Goal: Transaction & Acquisition: Download file/media

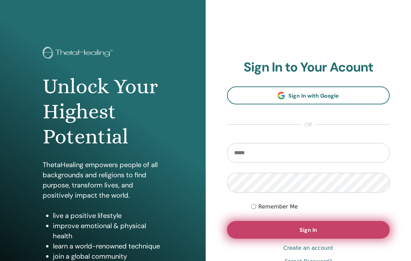
type input "**********"
click at [284, 227] on button "Sign In" at bounding box center [308, 230] width 163 height 18
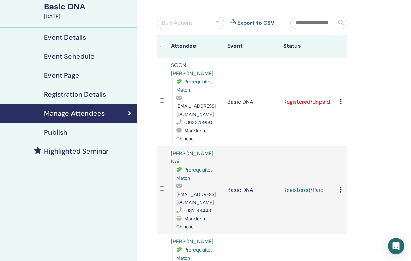
scroll to position [2, 0]
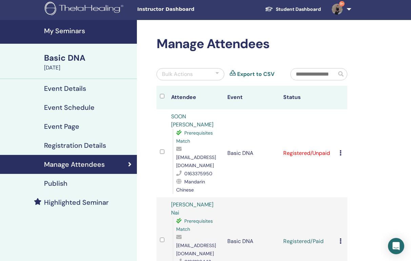
click at [340, 150] on icon at bounding box center [340, 152] width 2 height 5
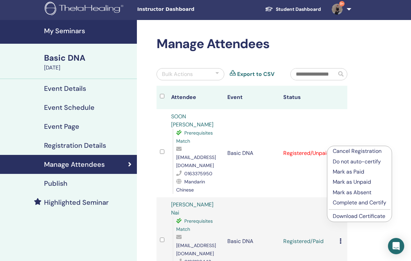
click at [350, 172] on p "Mark as Paid" at bounding box center [359, 172] width 53 height 8
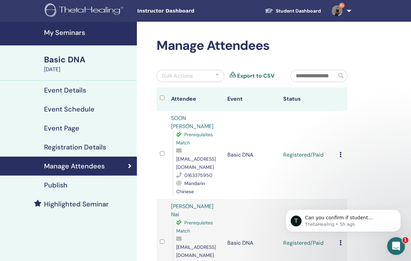
click at [394, 244] on icon "Open Intercom Messenger" at bounding box center [394, 244] width 11 height 11
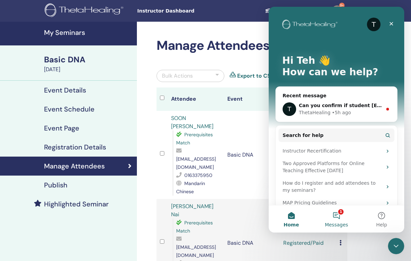
click at [334, 216] on button "1 Messages" at bounding box center [336, 218] width 45 height 27
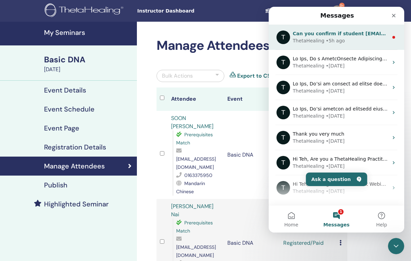
click at [365, 41] on div "ThetaHealing • 5h ago" at bounding box center [340, 40] width 95 height 7
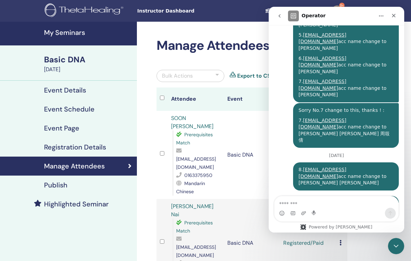
scroll to position [2891, 0]
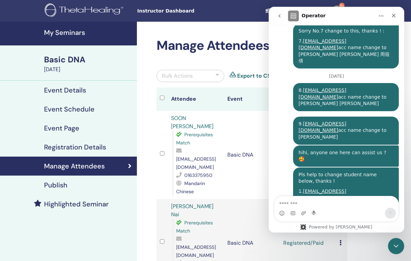
click at [245, 127] on td "Basic DNA" at bounding box center [252, 155] width 56 height 88
click at [396, 242] on icon "Close Intercom Messenger" at bounding box center [395, 245] width 8 height 8
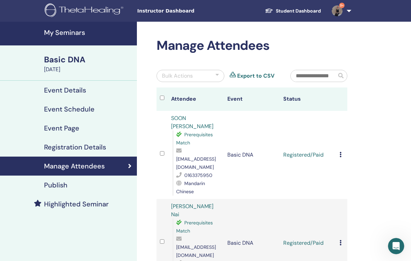
click at [314, 70] on input "text" at bounding box center [314, 76] width 46 height 12
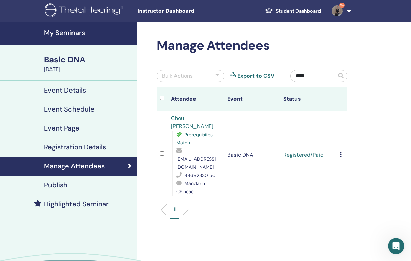
click at [312, 74] on input "****" at bounding box center [314, 76] width 46 height 12
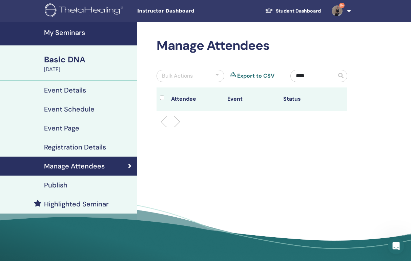
click at [304, 80] on input "****" at bounding box center [314, 76] width 46 height 12
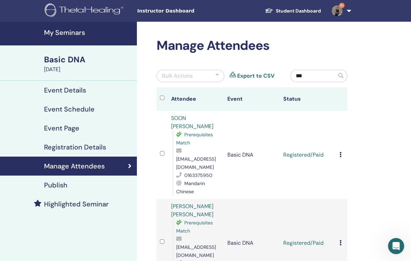
type input "*"
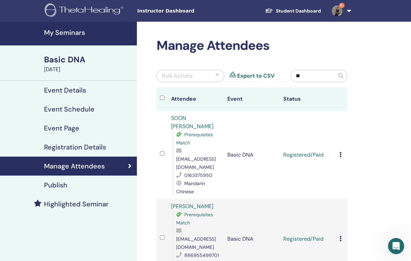
type input "*"
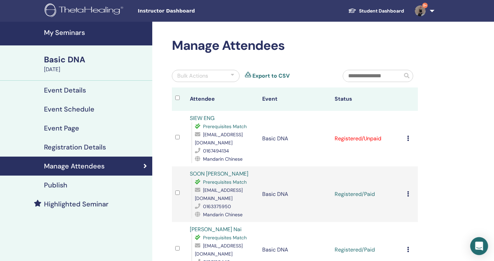
click at [477, 245] on icon "Open Intercom Messenger" at bounding box center [479, 245] width 8 height 9
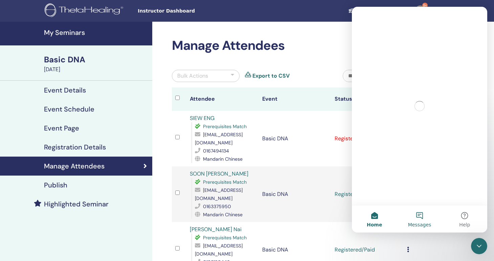
click at [416, 215] on button "Messages" at bounding box center [419, 218] width 45 height 27
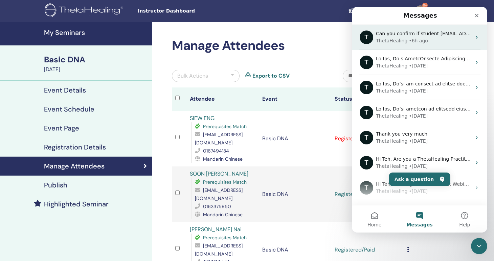
scroll to position [19, 0]
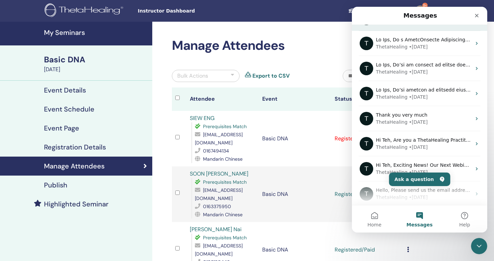
click at [433, 34] on div "T ThetaHealing • 27w ago" at bounding box center [419, 43] width 135 height 25
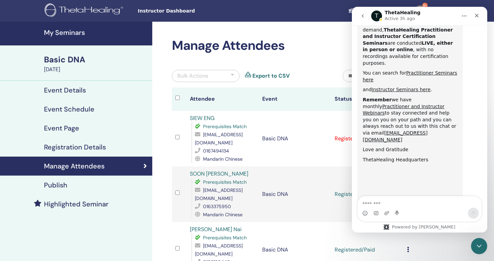
scroll to position [385, 0]
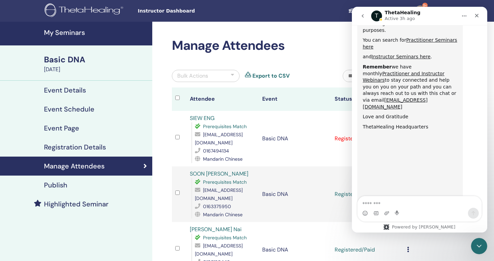
click at [363, 18] on icon "go back" at bounding box center [362, 15] width 5 height 5
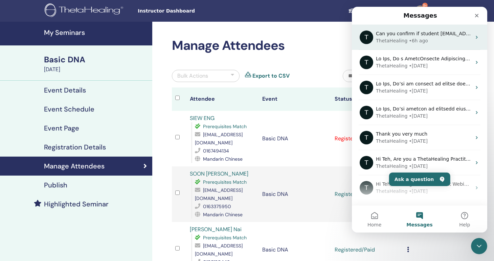
click at [430, 38] on div "ThetaHealing • 6h ago" at bounding box center [423, 40] width 95 height 7
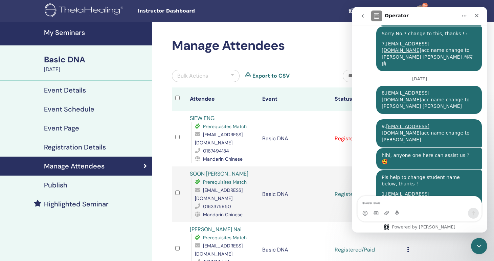
scroll to position [2891, 0]
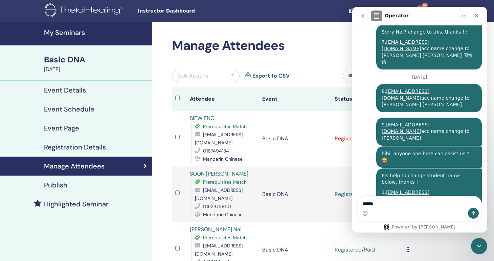
type textarea "*******"
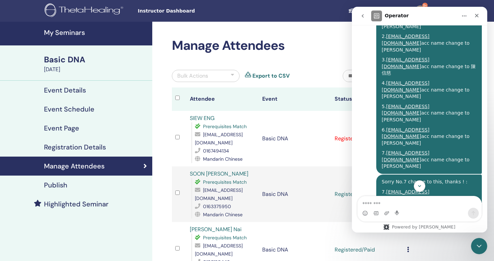
scroll to position [2741, 0]
drag, startPoint x: 380, startPoint y: 63, endPoint x: 448, endPoint y: 93, distance: 74.3
copy div "Pls help to change student name below, thanks ! 1. poupine333@yahoo.com.tw acc …"
click at [377, 205] on textarea "Message…" at bounding box center [420, 202] width 124 height 12
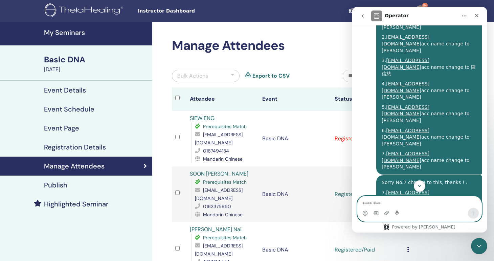
paste textarea "**********"
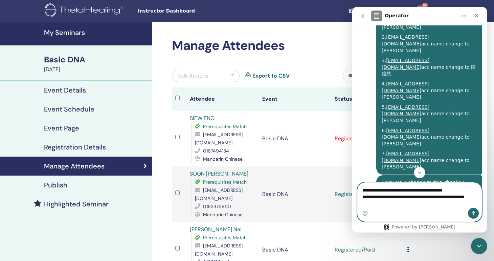
drag, startPoint x: 363, startPoint y: 205, endPoint x: 399, endPoint y: 206, distance: 35.6
click at [399, 206] on textarea "**********" at bounding box center [420, 195] width 124 height 25
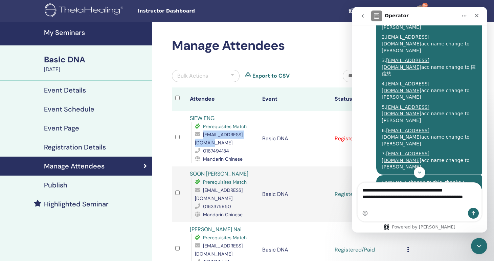
drag, startPoint x: 193, startPoint y: 141, endPoint x: 256, endPoint y: 143, distance: 63.0
click at [256, 143] on td "SIEW ENG Prerequisites Match shirleyeng39@gmail.com 0167494134 Mandarin Chinese" at bounding box center [223, 139] width 72 height 56
copy span "shirleyeng39@gmail.com"
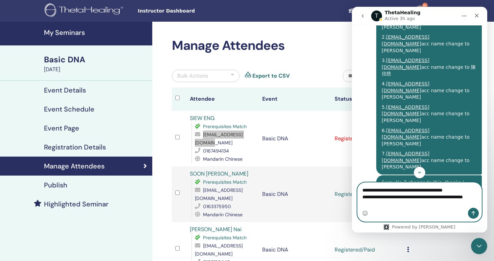
drag, startPoint x: 368, startPoint y: 198, endPoint x: 428, endPoint y: 196, distance: 60.3
click at [428, 196] on textarea "**********" at bounding box center [420, 195] width 124 height 25
paste textarea "Message…"
click at [476, 188] on textarea "**********" at bounding box center [420, 195] width 124 height 25
type textarea "**********"
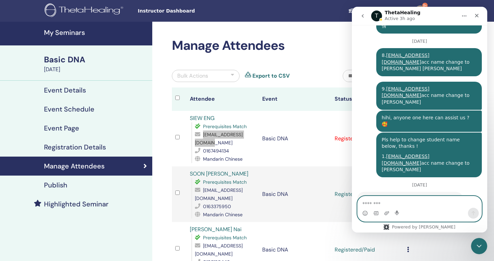
scroll to position [2950, 0]
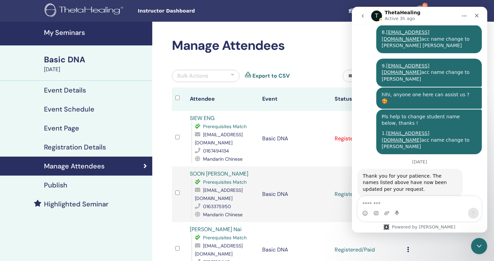
click at [304, 147] on td "Basic DNA" at bounding box center [295, 139] width 72 height 56
click at [480, 244] on icon "Close Intercom Messenger" at bounding box center [478, 244] width 5 height 3
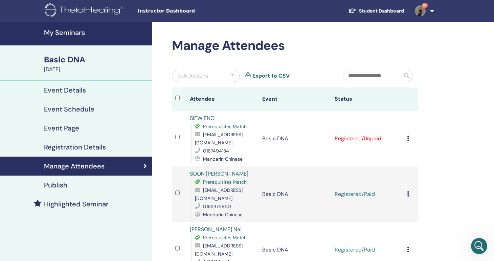
click at [410, 138] on div "Cancel Registration Do not auto-certify Mark as Paid Mark as Unpaid Mark as Abs…" at bounding box center [411, 138] width 8 height 8
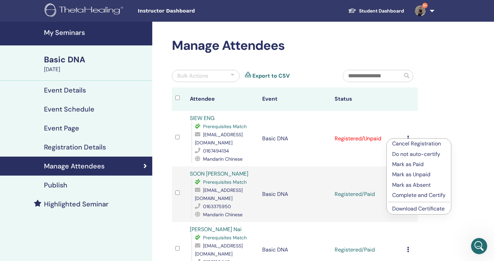
click at [425, 166] on p "Mark as Paid" at bounding box center [418, 164] width 53 height 8
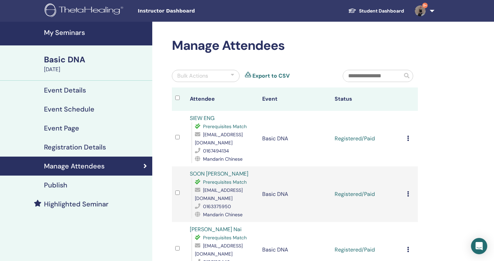
click at [61, 29] on h4 "My Seminars" at bounding box center [96, 32] width 104 height 8
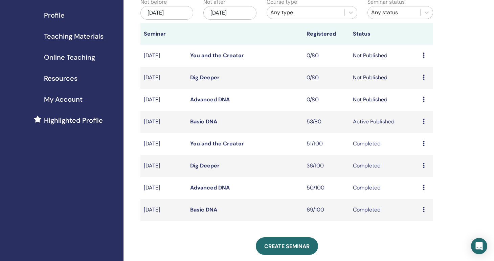
scroll to position [78, 0]
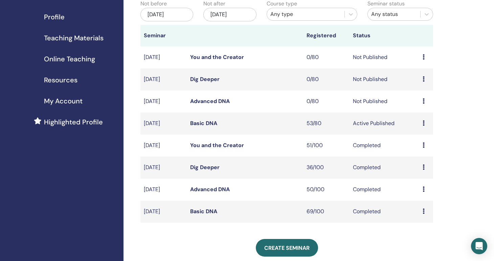
click at [212, 101] on link "Advanced DNA" at bounding box center [210, 101] width 40 height 7
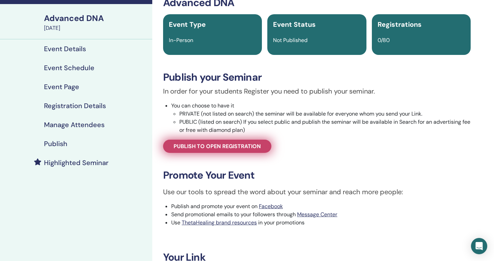
scroll to position [43, 0]
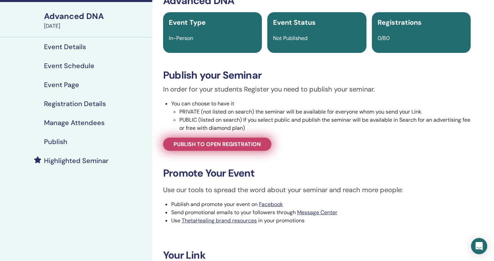
click at [240, 142] on span "Publish to open registration" at bounding box center [217, 144] width 87 height 7
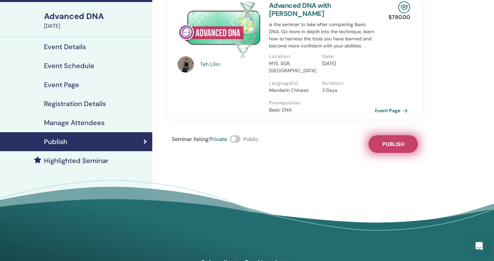
click at [398, 141] on button "Publish" at bounding box center [393, 144] width 49 height 18
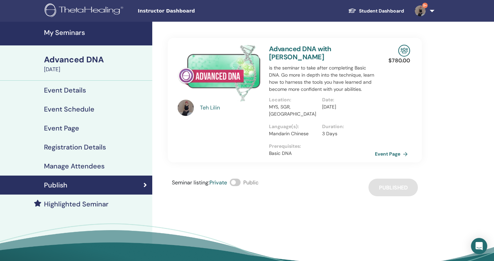
click at [72, 32] on h4 "My Seminars" at bounding box center [96, 32] width 104 height 8
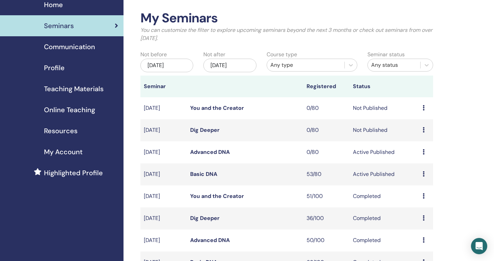
scroll to position [29, 0]
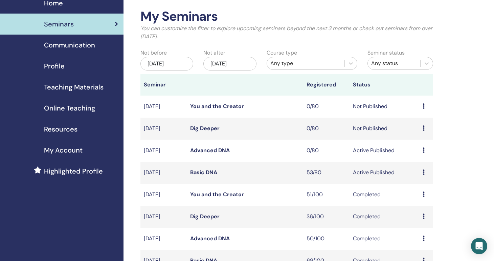
click at [205, 172] on link "Basic DNA" at bounding box center [203, 172] width 27 height 7
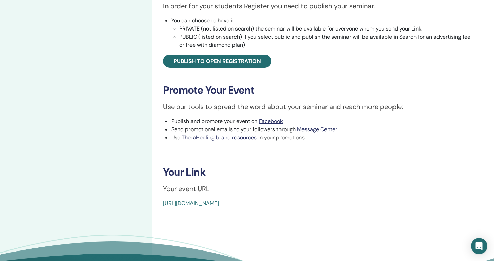
scroll to position [252, 0]
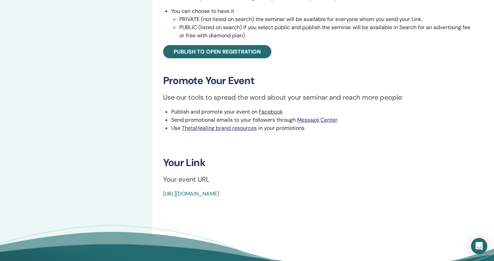
drag, startPoint x: 155, startPoint y: 195, endPoint x: 327, endPoint y: 193, distance: 171.7
click at [327, 193] on div "Basic DNA Event Type In-Person Event Status Active Published Registrations 53/8…" at bounding box center [316, 31] width 329 height 523
copy link "https://www.thetahealing.com/seminar-376184-details.html"
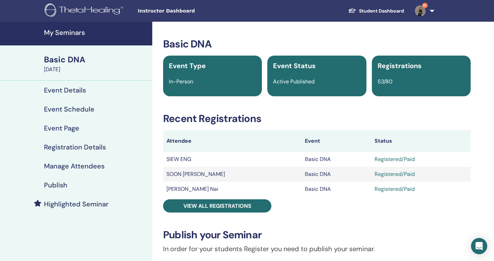
click at [73, 37] on link "My Seminars" at bounding box center [76, 34] width 152 height 24
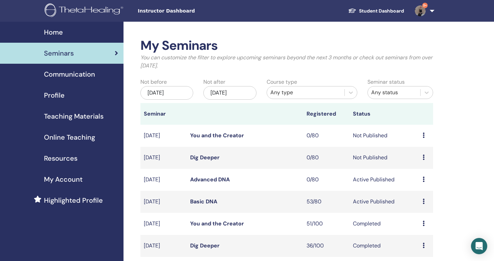
click at [219, 178] on link "Advanced DNA" at bounding box center [210, 179] width 40 height 7
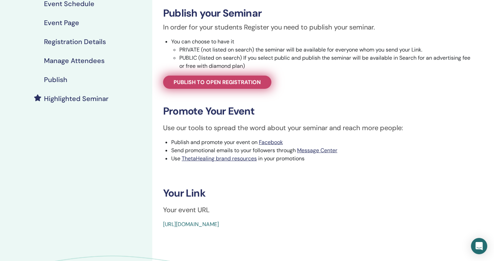
scroll to position [125, 0]
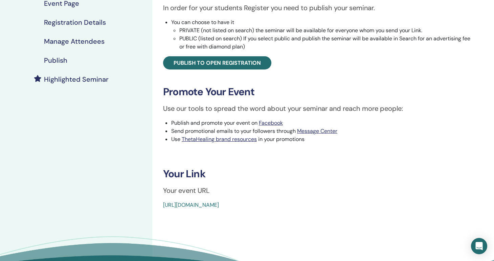
drag, startPoint x: 161, startPoint y: 203, endPoint x: 328, endPoint y: 204, distance: 166.6
click at [328, 204] on div "Advanced DNA Event Type In-Person Event Status Active Published Registrations 0…" at bounding box center [316, 61] width 321 height 296
copy link "https://www.thetahealing.com/seminar-376185-details.html"
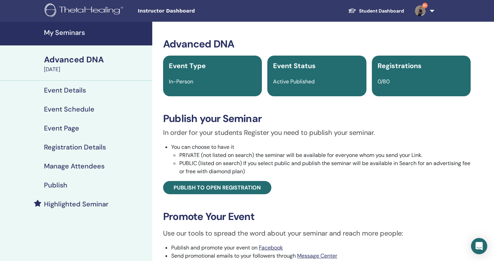
click at [68, 29] on h4 "My Seminars" at bounding box center [96, 32] width 104 height 8
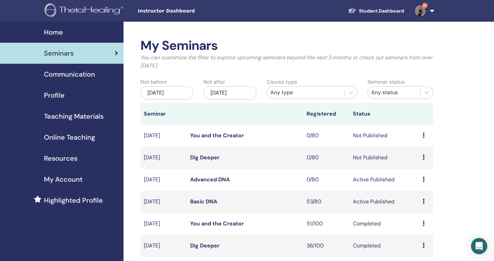
click at [207, 201] on link "Basic DNA" at bounding box center [203, 201] width 27 height 7
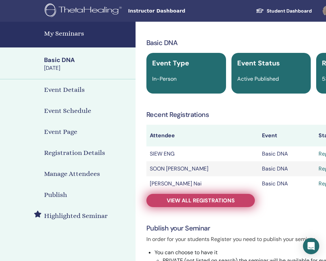
click at [183, 194] on link "View all registrations" at bounding box center [200, 200] width 108 height 13
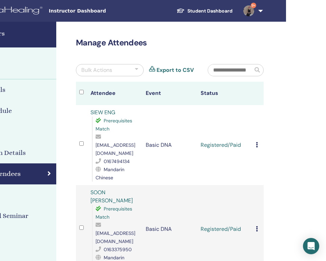
scroll to position [0, 81]
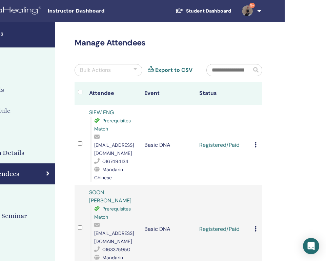
click at [231, 71] on input "text" at bounding box center [229, 70] width 45 height 12
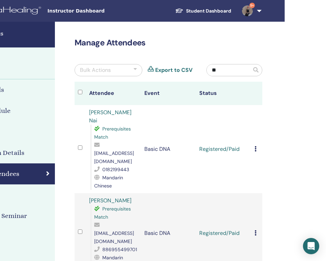
type input "*"
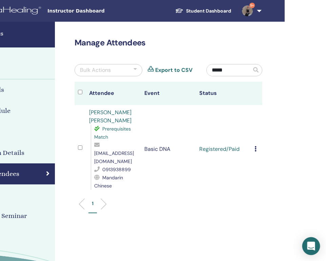
click at [309, 240] on div "Open Intercom Messenger" at bounding box center [311, 246] width 18 height 18
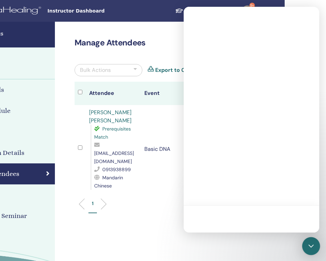
scroll to position [0, 0]
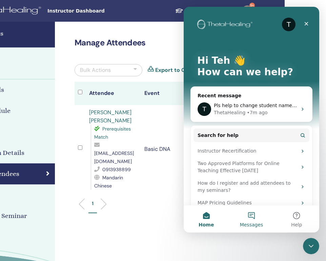
click at [253, 218] on button "Messages" at bounding box center [251, 218] width 45 height 27
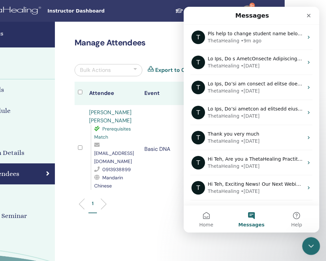
click at [310, 242] on icon "Close Intercom Messenger" at bounding box center [310, 245] width 8 height 8
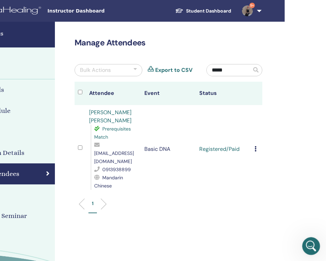
click at [307, 244] on icon "Open Intercom Messenger" at bounding box center [309, 244] width 11 height 11
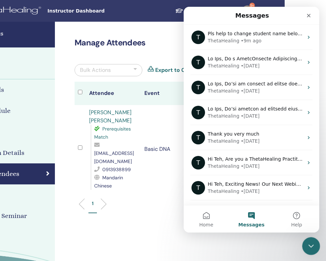
click at [307, 244] on icon "Close Intercom Messenger" at bounding box center [310, 245] width 8 height 8
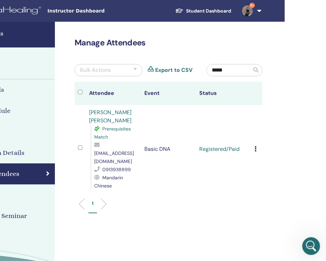
click at [314, 247] on div "Open Intercom Messenger" at bounding box center [310, 245] width 22 height 22
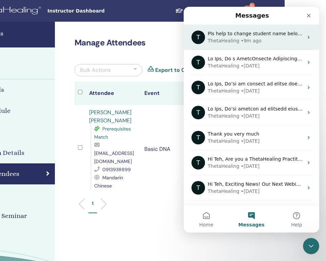
click at [283, 42] on div "ThetaHealing • 9m ago" at bounding box center [255, 40] width 95 height 7
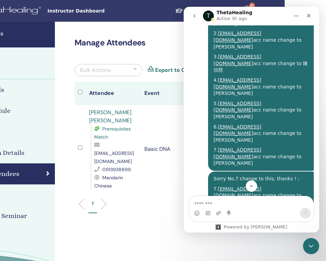
scroll to position [2743, 0]
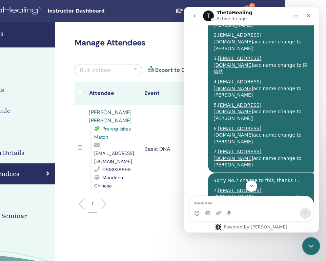
click at [313, 245] on icon "Close Intercom Messenger" at bounding box center [310, 245] width 8 height 8
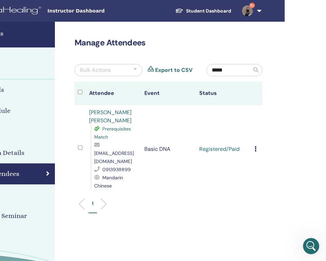
click at [256, 146] on icon at bounding box center [255, 148] width 2 height 5
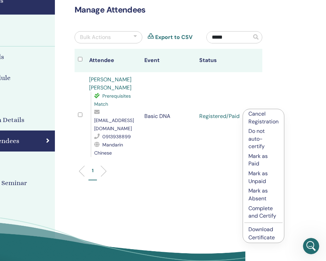
scroll to position [34, 81]
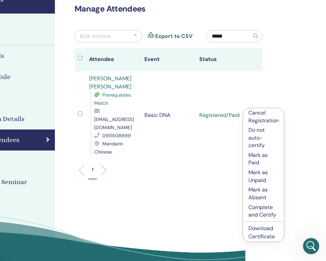
click at [262, 231] on link "Download Certificate" at bounding box center [261, 231] width 26 height 15
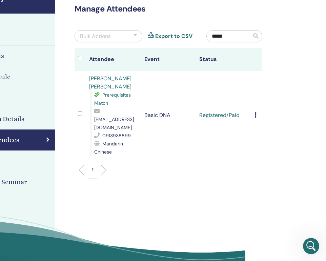
click at [230, 38] on input "*****" at bounding box center [229, 36] width 45 height 12
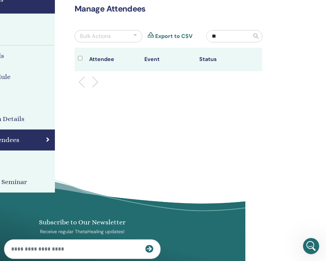
type input "*"
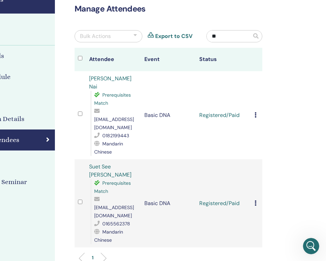
type input "*"
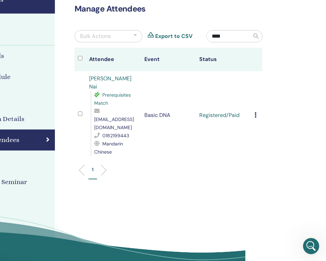
click at [255, 112] on icon at bounding box center [255, 114] width 2 height 5
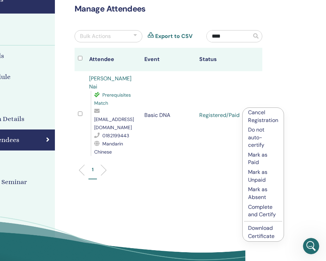
click at [263, 232] on li "Download Certificate" at bounding box center [262, 232] width 41 height 18
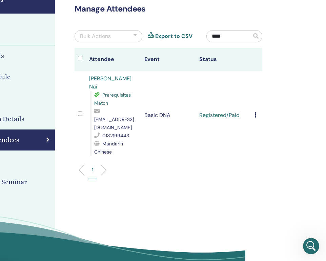
click at [224, 35] on input "****" at bounding box center [229, 36] width 45 height 12
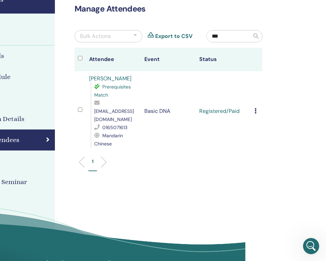
type input "*"
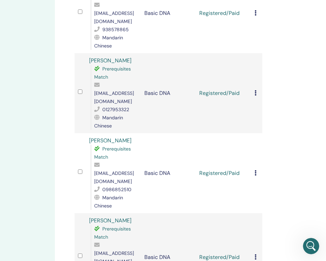
scroll to position [475, 81]
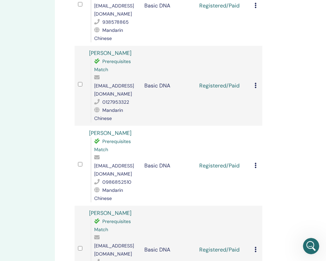
click at [255, 163] on icon at bounding box center [255, 165] width 2 height 5
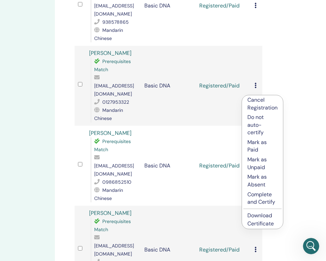
click at [259, 221] on link "Download Certificate" at bounding box center [260, 219] width 26 height 15
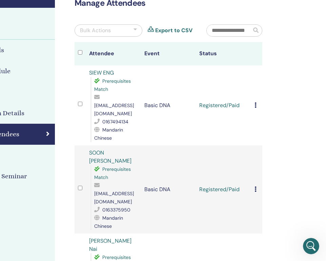
scroll to position [39, 81]
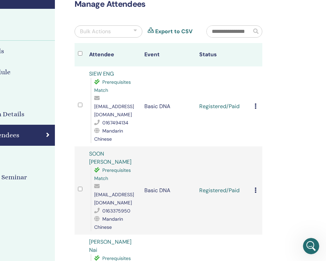
click at [230, 29] on input "text" at bounding box center [229, 32] width 45 height 12
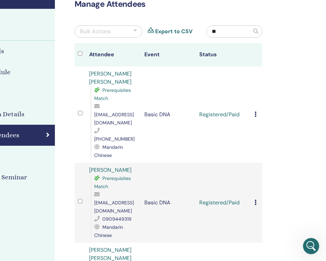
type input "*"
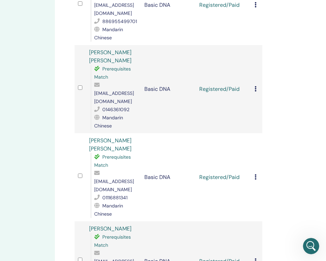
scroll to position [828, 81]
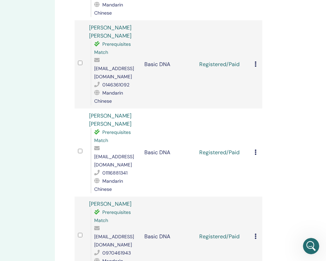
click at [257, 232] on div "Cancel Registration Do not auto-certify Mark as Paid Mark as Unpaid Mark as Abs…" at bounding box center [256, 236] width 4 height 8
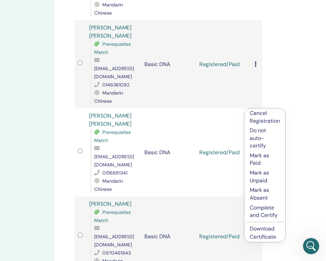
click at [264, 228] on link "Download Certificate" at bounding box center [263, 232] width 26 height 15
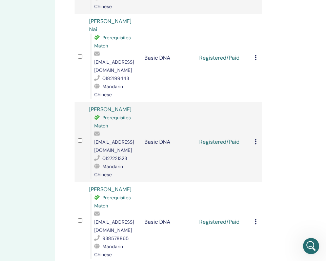
scroll to position [0, 81]
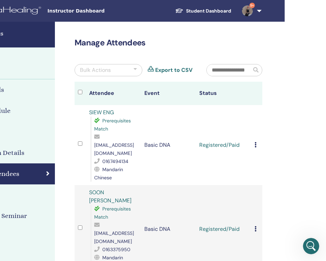
click at [223, 68] on input "text" at bounding box center [229, 70] width 45 height 12
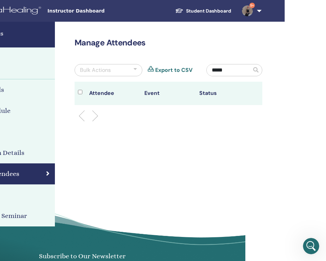
click at [232, 68] on input "*****" at bounding box center [229, 70] width 45 height 12
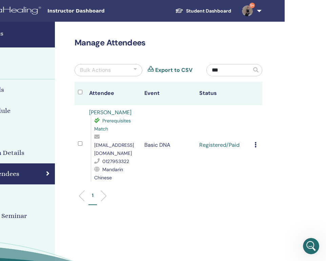
click at [255, 142] on icon at bounding box center [255, 144] width 2 height 5
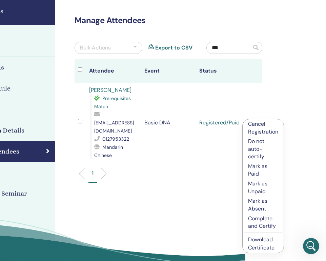
scroll to position [28, 81]
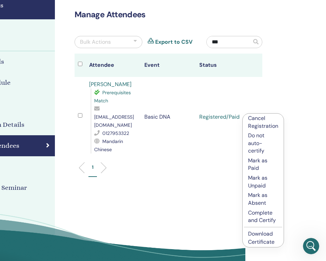
click at [257, 238] on link "Download Certificate" at bounding box center [261, 237] width 26 height 15
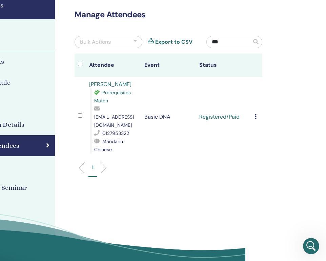
click at [233, 41] on input "***" at bounding box center [229, 42] width 45 height 12
type input "***"
click at [258, 113] on div "Cancel Registration Do not auto-certify Mark as Paid Mark as Unpaid Mark as Abs…" at bounding box center [256, 117] width 4 height 8
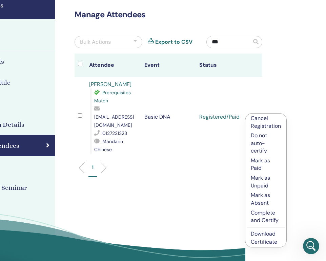
click at [259, 237] on link "Download Certificate" at bounding box center [264, 237] width 26 height 15
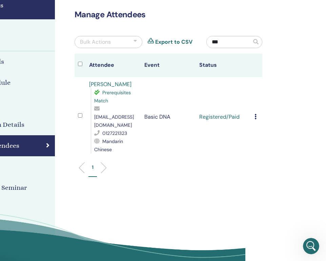
click at [232, 40] on input "***" at bounding box center [229, 42] width 45 height 12
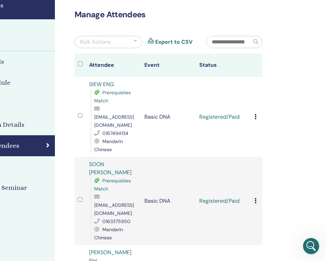
click at [242, 137] on td "Registered/Paid" at bounding box center [223, 117] width 55 height 80
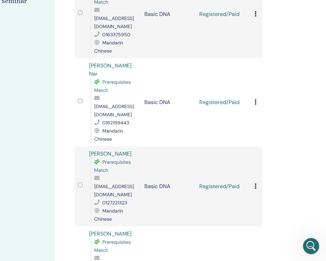
scroll to position [47, 81]
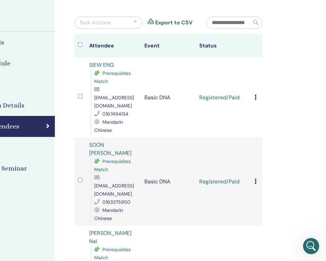
click at [258, 78] on td "Cancel Registration Do not auto-certify Mark as Paid Mark as Unpaid Mark as Abs…" at bounding box center [256, 98] width 11 height 80
click at [231, 22] on input "text" at bounding box center [229, 23] width 45 height 12
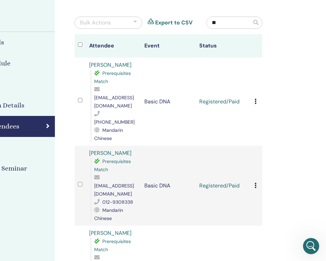
click at [258, 98] on div "Cancel Registration Do not auto-certify Mark as Paid Mark as Unpaid Mark as Abs…" at bounding box center [256, 102] width 4 height 8
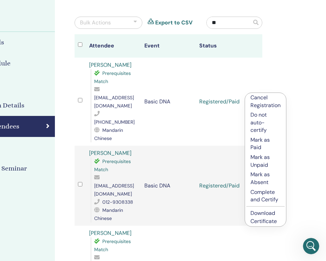
click at [261, 215] on link "Download Certificate" at bounding box center [263, 216] width 26 height 15
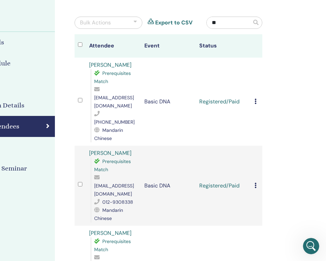
click at [227, 25] on input "**" at bounding box center [229, 23] width 45 height 12
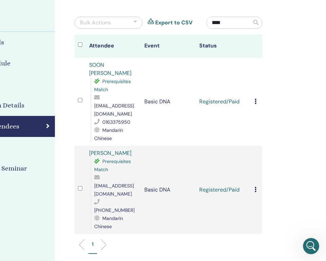
click at [257, 98] on div "Cancel Registration Do not auto-certify Mark as Paid Mark as Unpaid Mark as Abs…" at bounding box center [256, 102] width 4 height 8
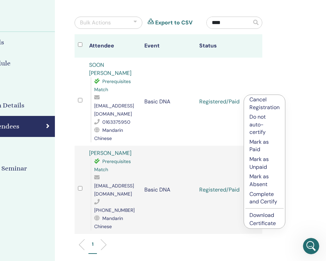
click at [263, 218] on link "Download Certificate" at bounding box center [262, 218] width 26 height 15
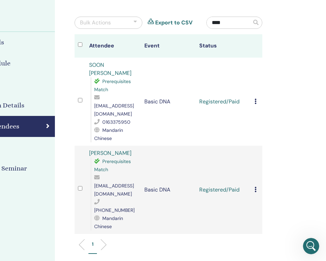
click at [224, 23] on input "****" at bounding box center [229, 23] width 45 height 12
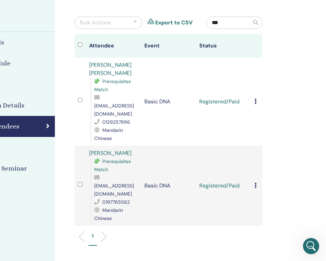
type input "***"
click at [302, 114] on div "Manage Attendees Bulk Actions Export to CSV *** Attendee Event Status Tang Yue …" at bounding box center [190, 160] width 271 height 373
click at [257, 98] on div "Cancel Registration Do not auto-certify Mark as Paid Mark as Unpaid Mark as Abs…" at bounding box center [256, 102] width 4 height 8
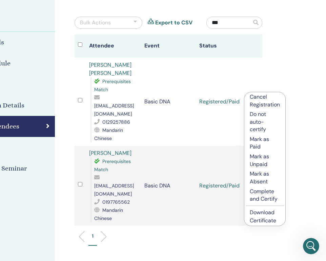
click at [256, 215] on link "Download Certificate" at bounding box center [263, 216] width 26 height 15
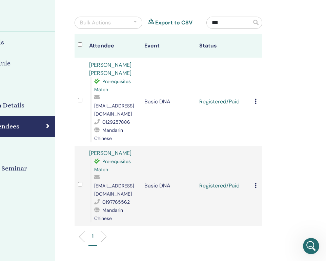
click at [227, 27] on input "***" at bounding box center [229, 23] width 45 height 12
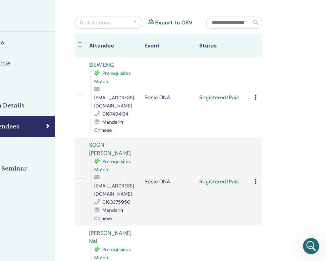
click at [257, 69] on td "Cancel Registration Do not auto-certify Mark as Paid Mark as Unpaid Mark as Abs…" at bounding box center [256, 98] width 11 height 80
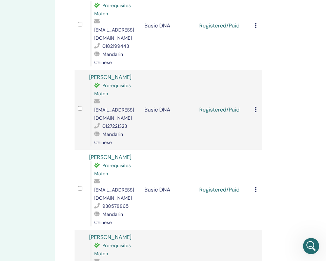
scroll to position [292, 81]
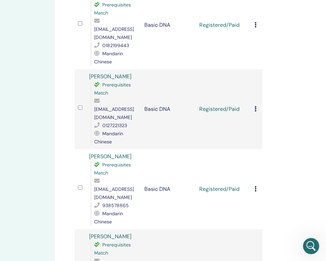
click at [256, 186] on icon at bounding box center [255, 188] width 2 height 5
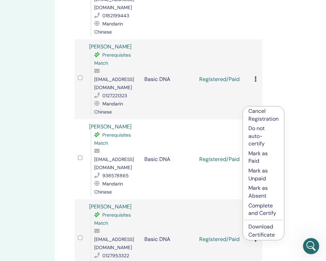
scroll to position [322, 81]
click at [261, 231] on link "Download Certificate" at bounding box center [261, 229] width 26 height 15
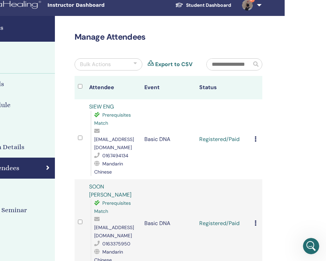
scroll to position [8, 81]
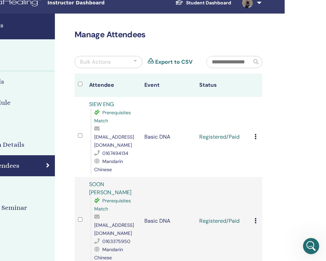
click at [260, 203] on td "Cancel Registration Do not auto-certify Mark as Paid Mark as Unpaid Mark as Abs…" at bounding box center [256, 221] width 11 height 88
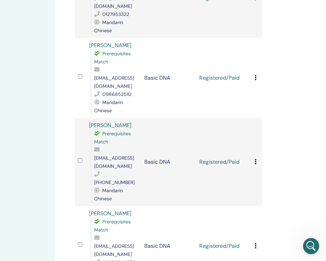
scroll to position [561, 81]
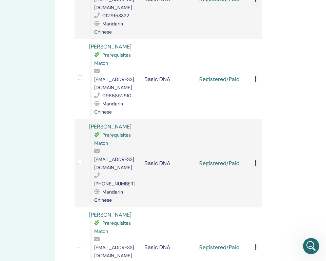
click at [257, 243] on div "Cancel Registration Do not auto-certify Mark as Paid Mark as Unpaid Mark as Abs…" at bounding box center [256, 247] width 4 height 8
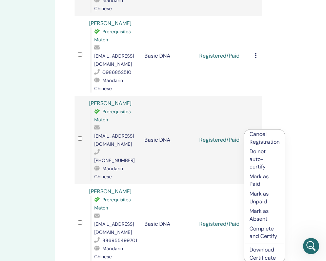
scroll to position [588, 81]
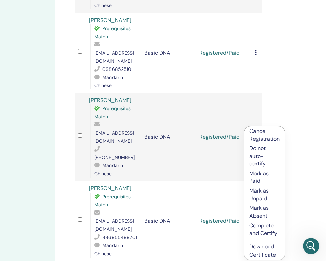
click at [264, 252] on link "Download Certificate" at bounding box center [262, 250] width 26 height 15
